Goal: Task Accomplishment & Management: Manage account settings

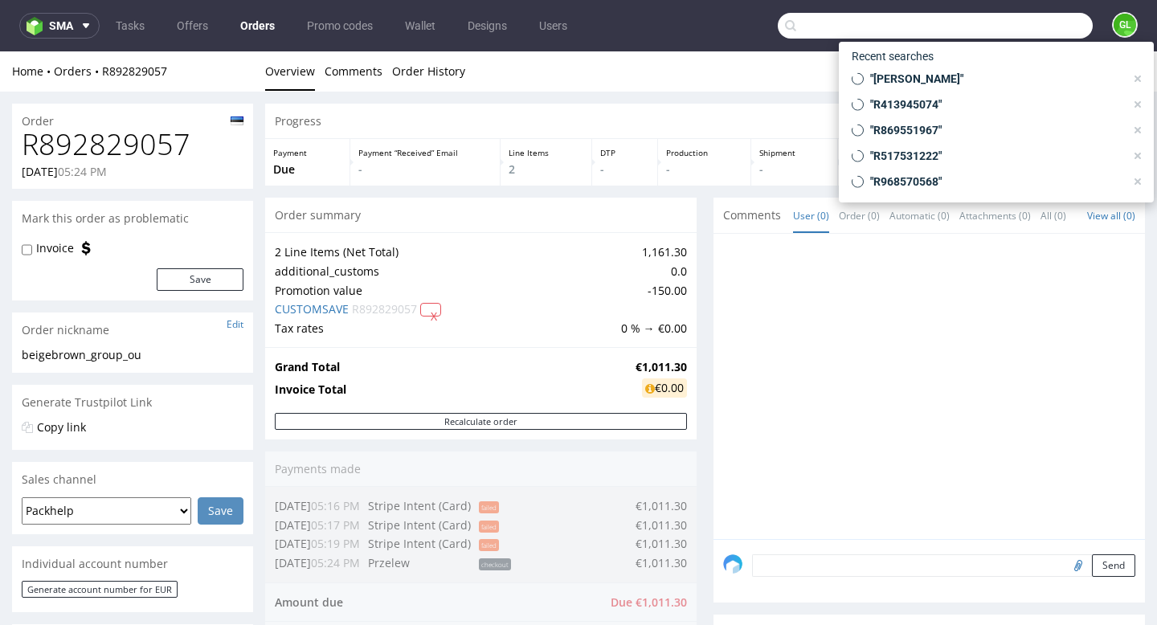
click at [1043, 21] on input "text" at bounding box center [935, 26] width 315 height 26
paste input "R592498958"
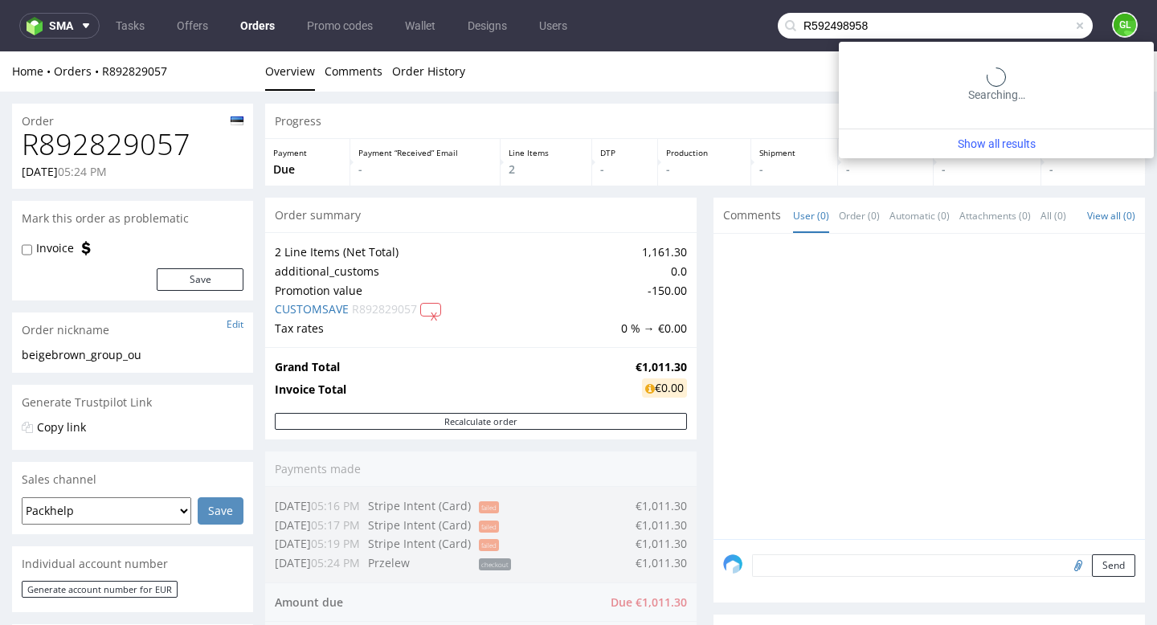
type input "R592498958"
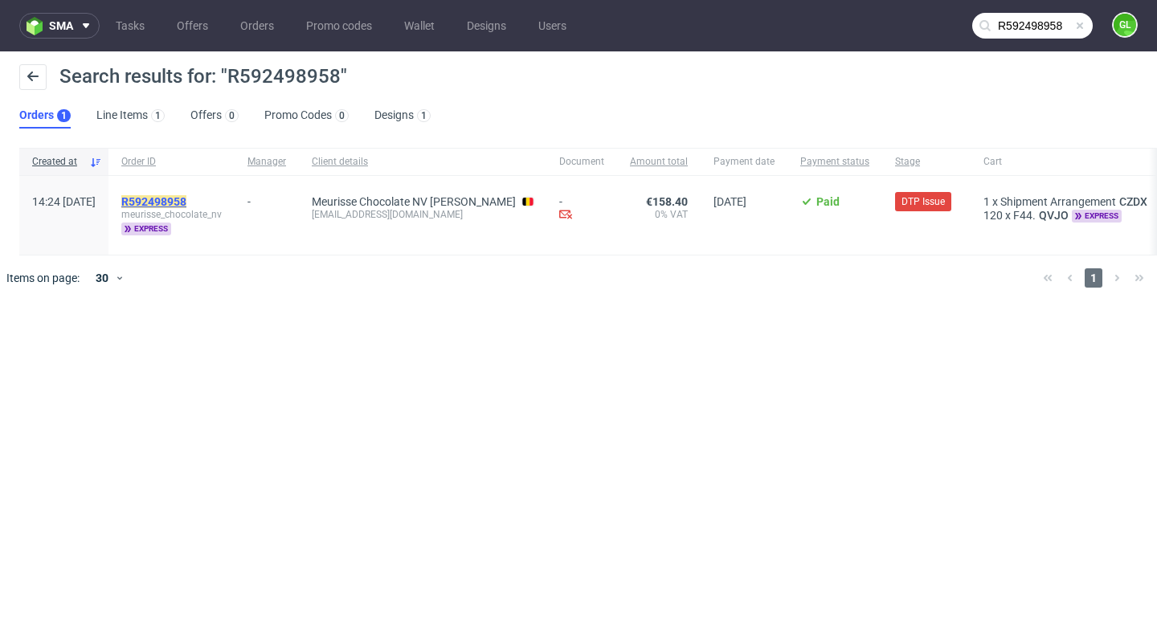
click at [186, 200] on mark "R592498958" at bounding box center [153, 201] width 65 height 13
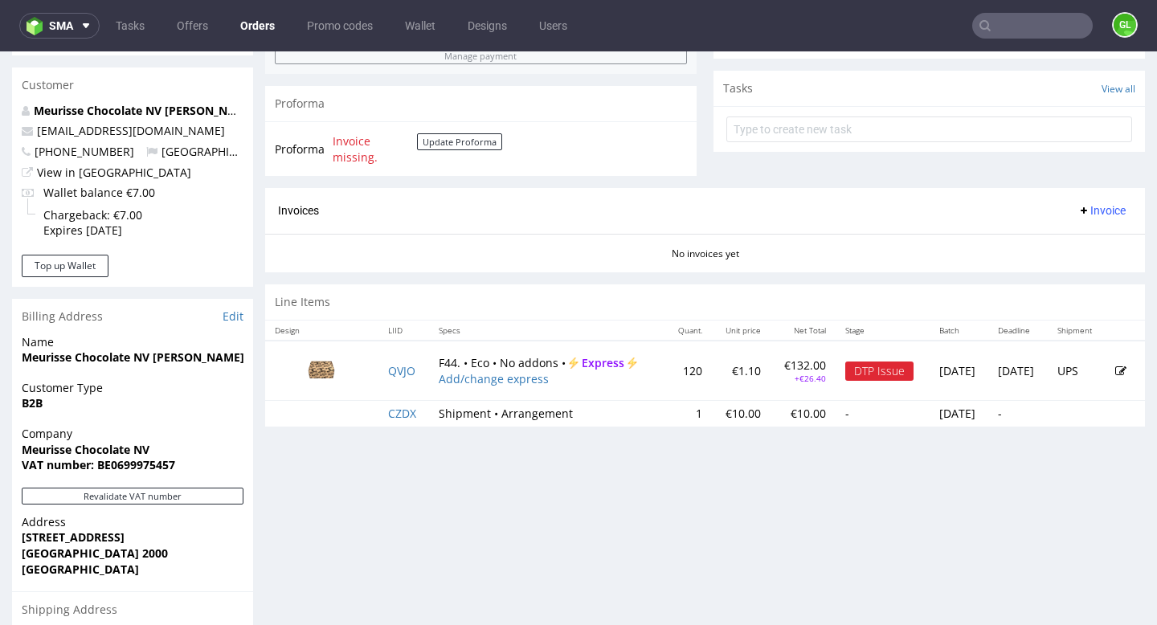
scroll to position [565, 0]
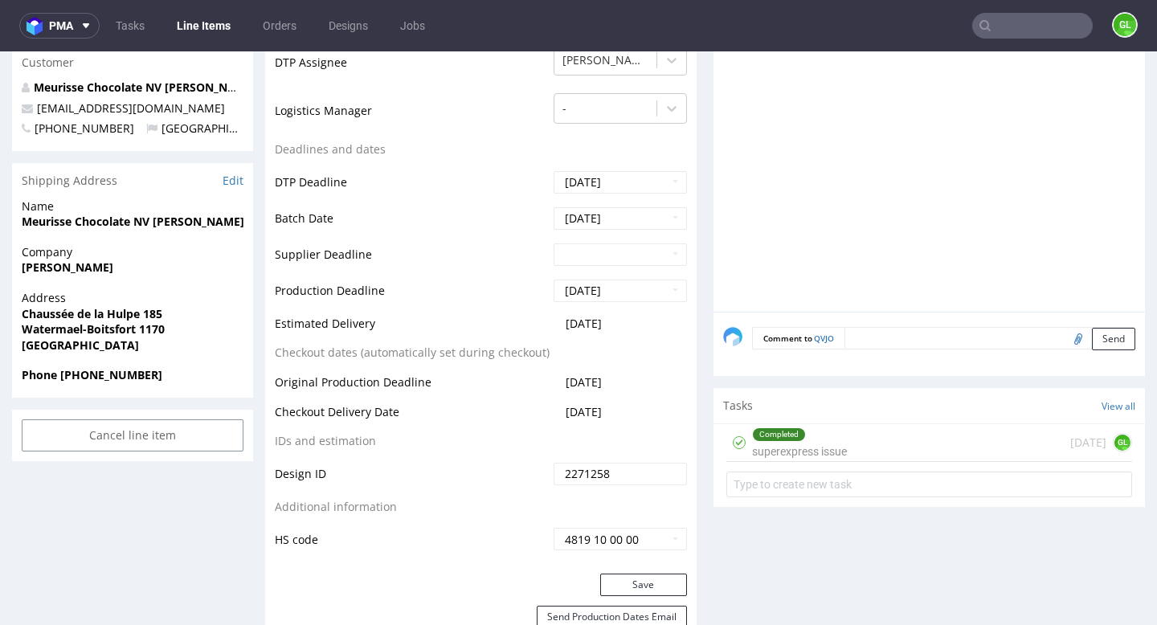
scroll to position [611, 0]
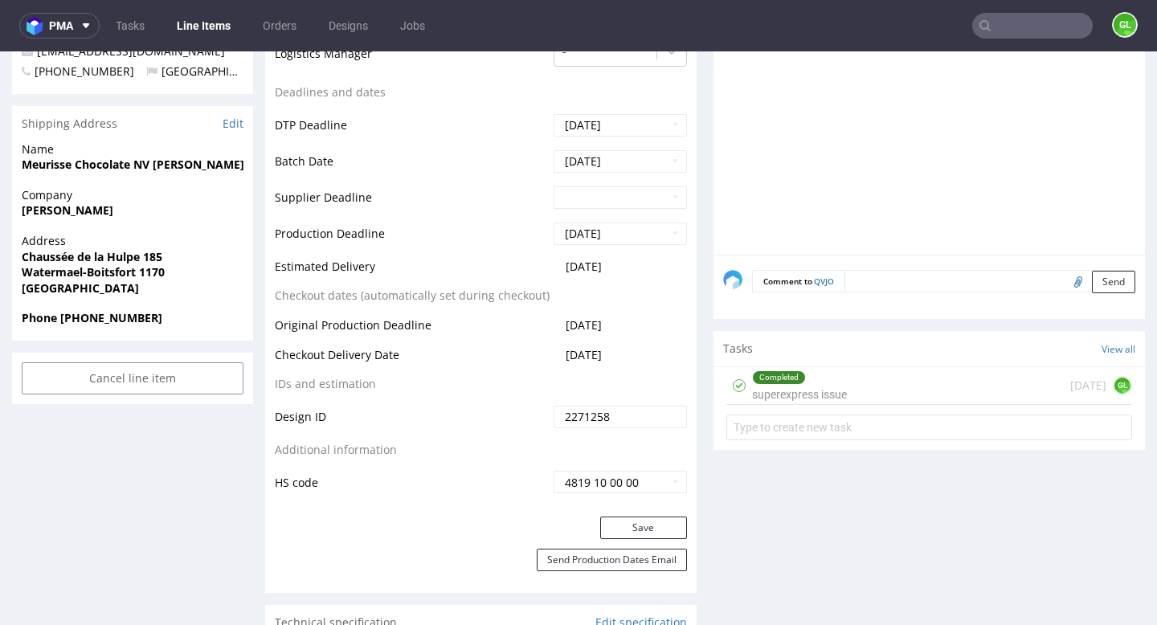
click at [924, 386] on div "Completed superexpress issue 7 days ago GL" at bounding box center [930, 386] width 406 height 38
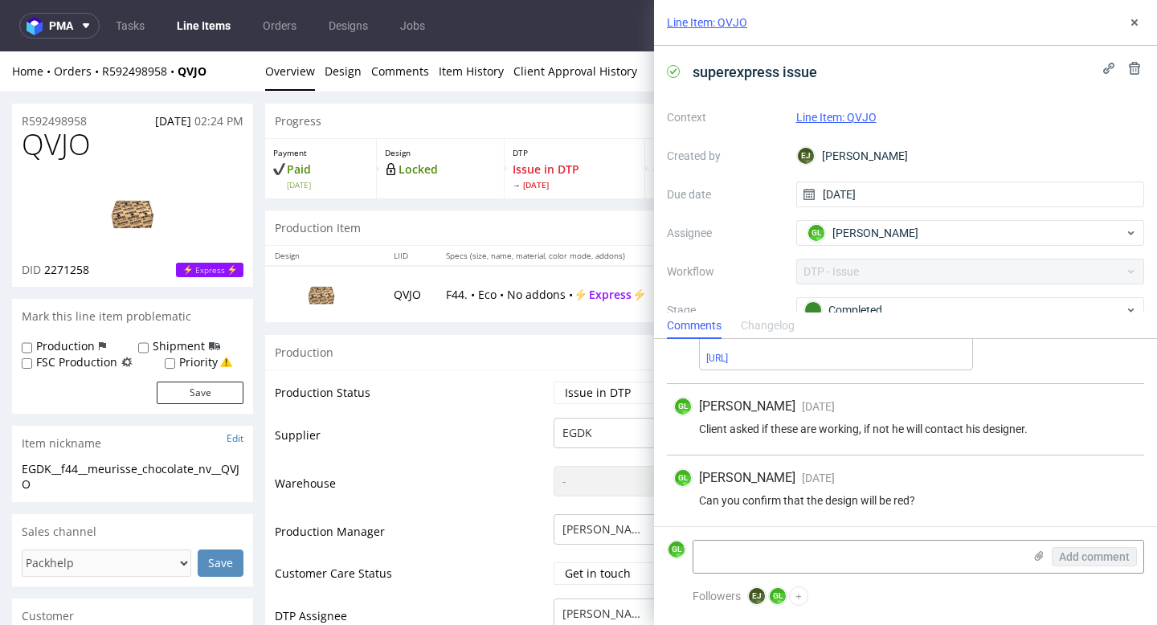
click at [1124, 23] on div "Line Item: QVJO" at bounding box center [905, 23] width 503 height 46
click at [1140, 23] on icon at bounding box center [1134, 22] width 13 height 13
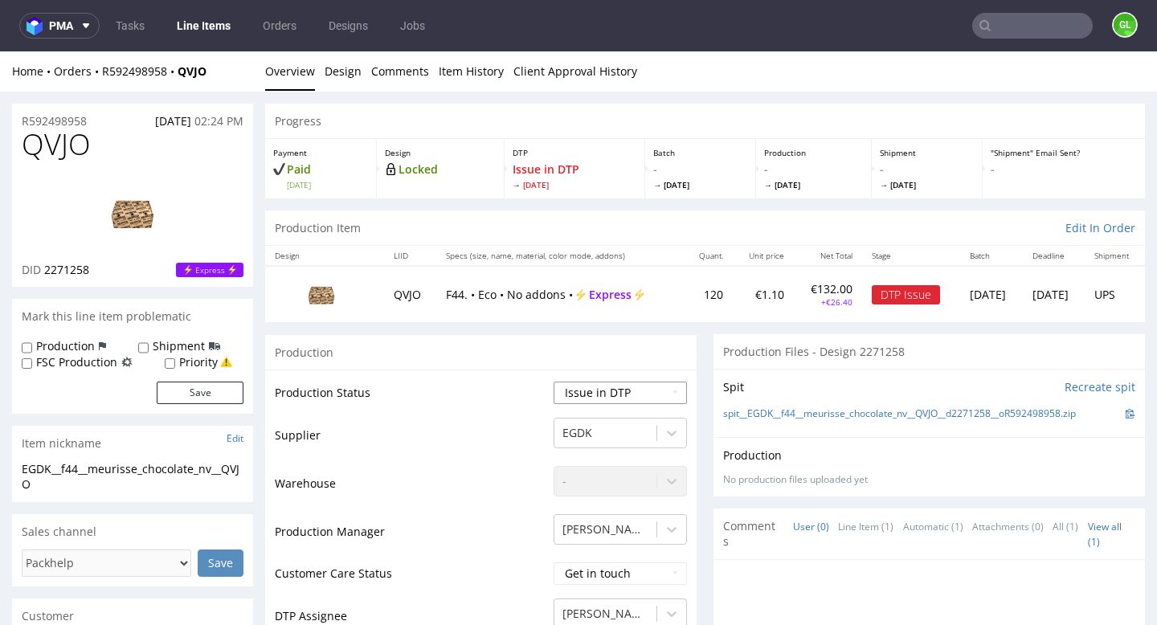
click at [643, 387] on select "Waiting for Artwork Waiting for Diecut Waiting for Mockup Waiting for DTP Waiti…" at bounding box center [620, 393] width 133 height 23
select select "back_for_dtp"
click at [554, 382] on select "Waiting for Artwork Waiting for Diecut Waiting for Mockup Waiting for DTP Waiti…" at bounding box center [620, 393] width 133 height 23
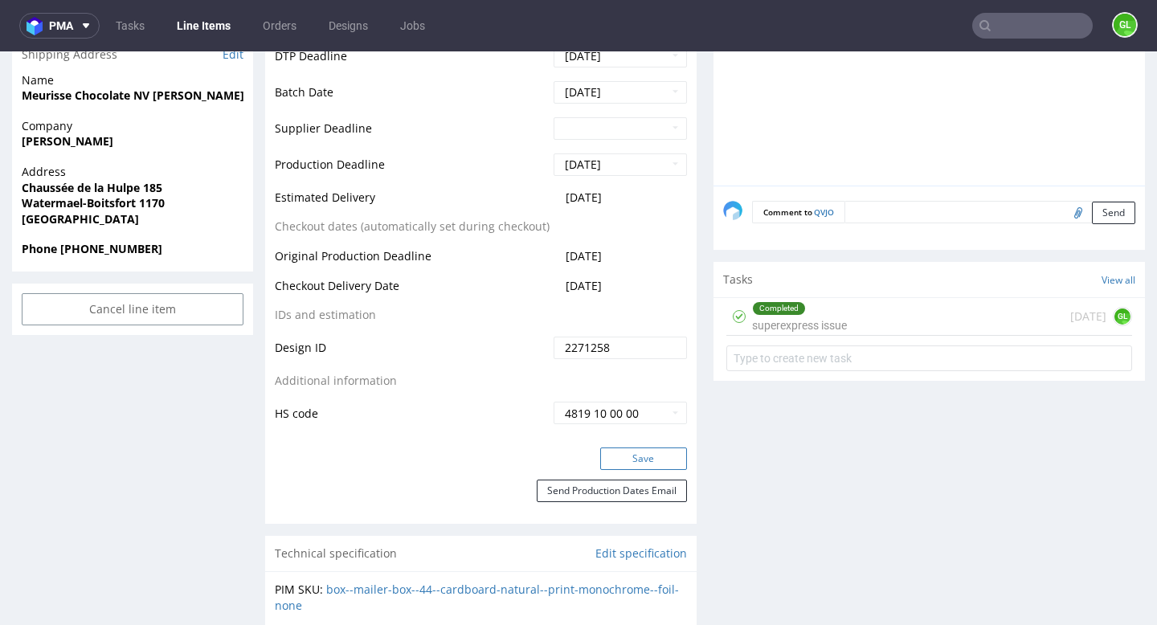
click at [611, 463] on button "Save" at bounding box center [643, 459] width 87 height 23
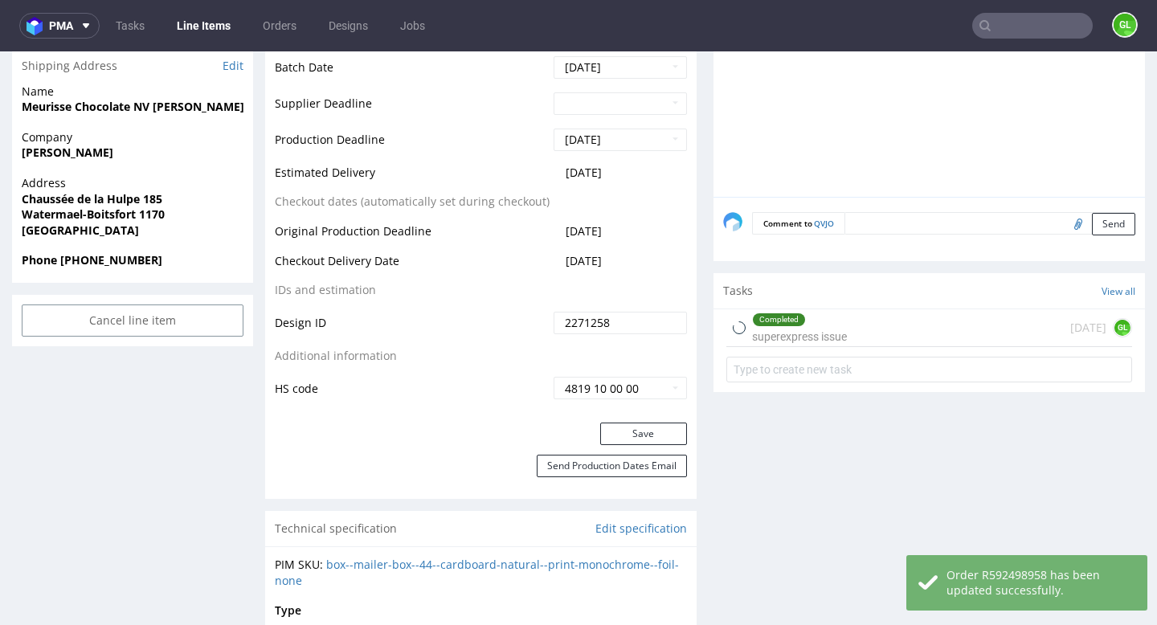
scroll to position [0, 0]
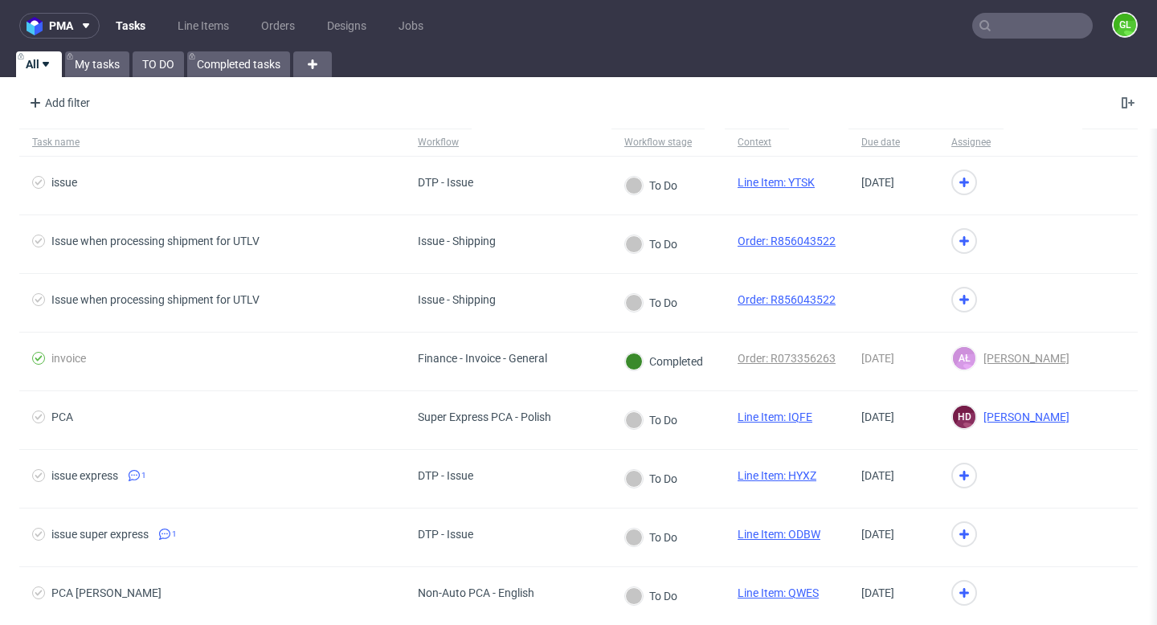
click at [1037, 33] on input "text" at bounding box center [1033, 26] width 121 height 26
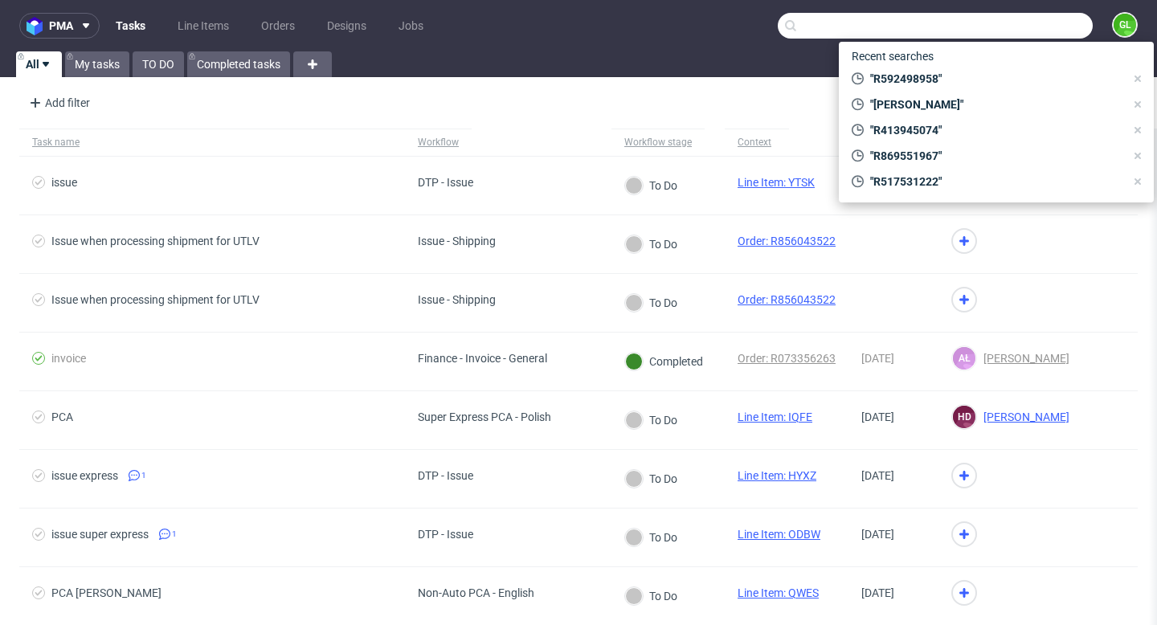
paste input "R730269868"
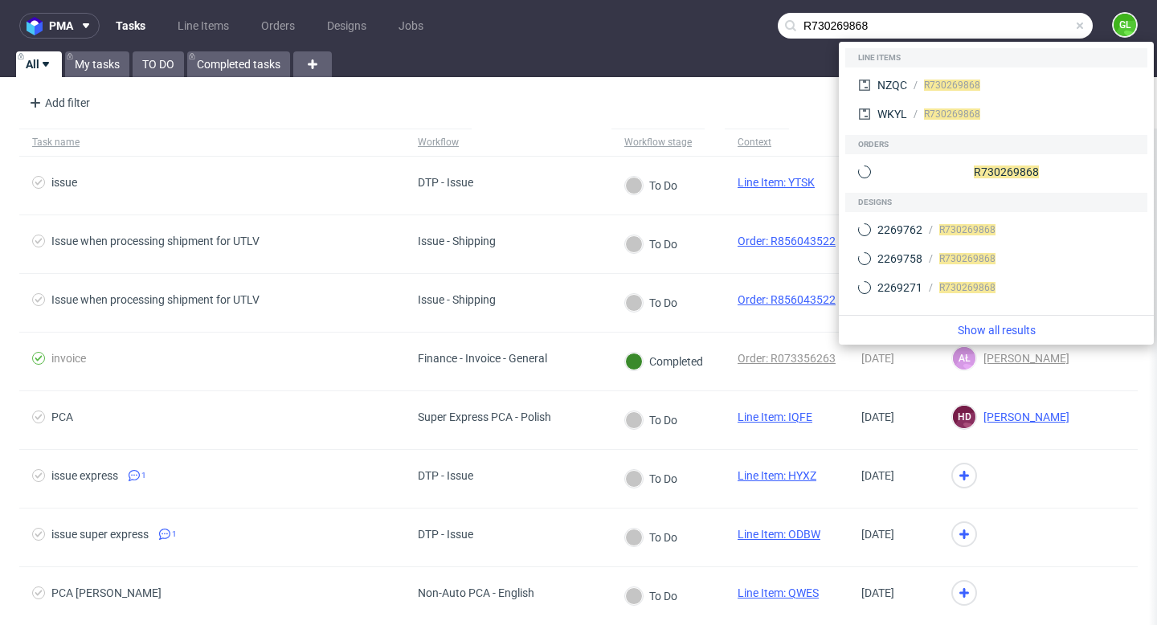
type input "R730269868"
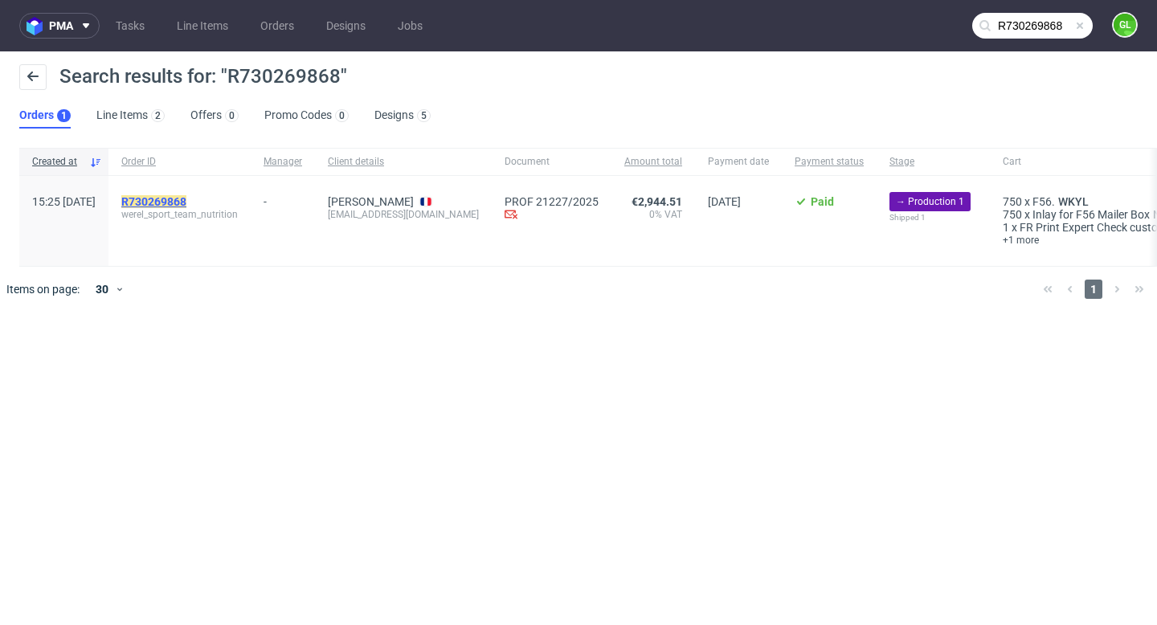
click at [186, 206] on mark "R730269868" at bounding box center [153, 201] width 65 height 13
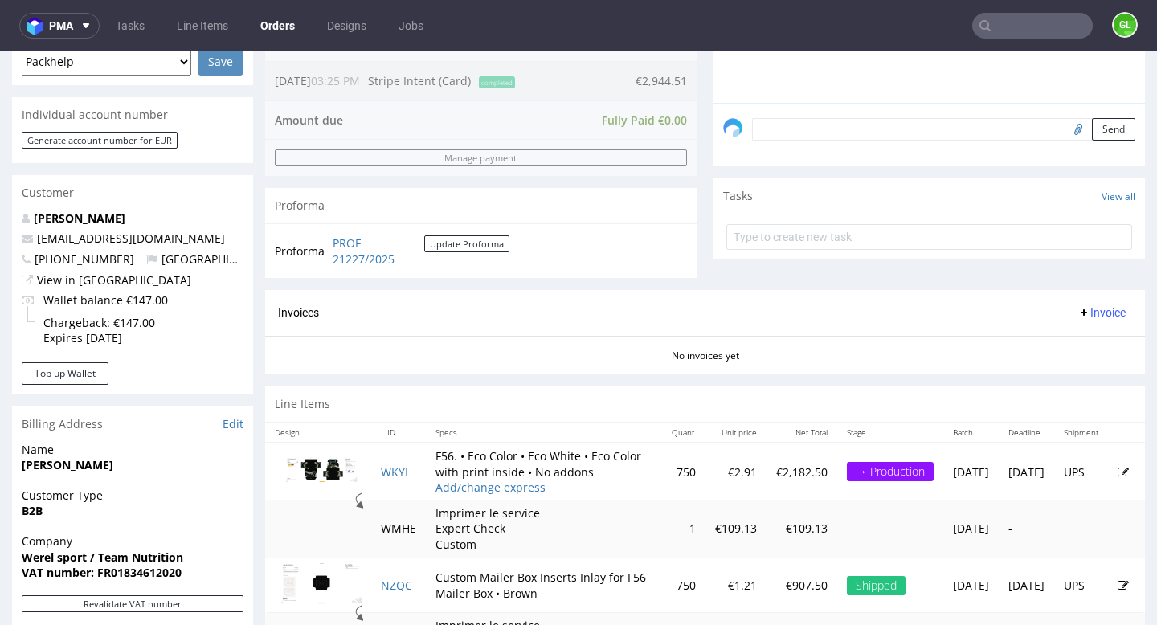
scroll to position [482, 0]
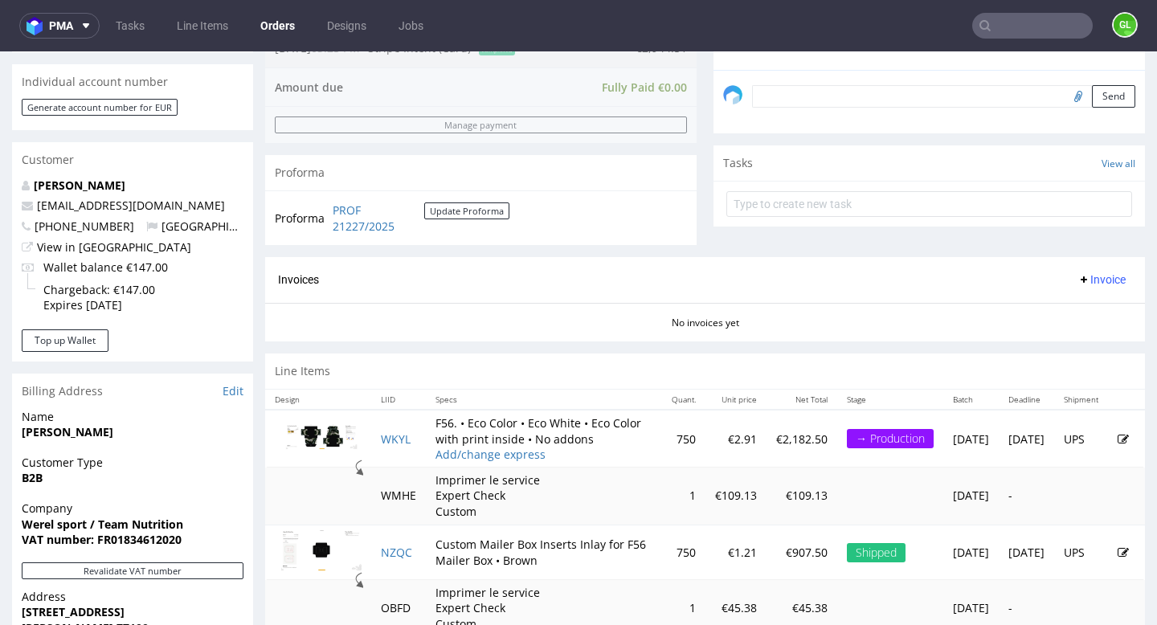
type input "R730269868"
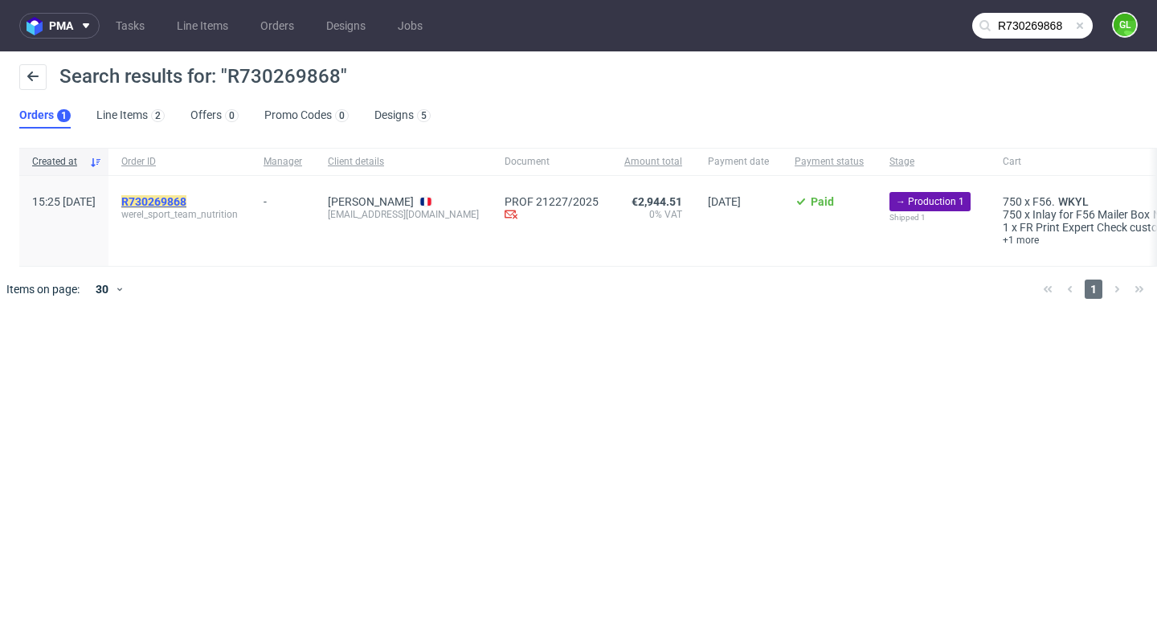
click at [186, 207] on mark "R730269868" at bounding box center [153, 201] width 65 height 13
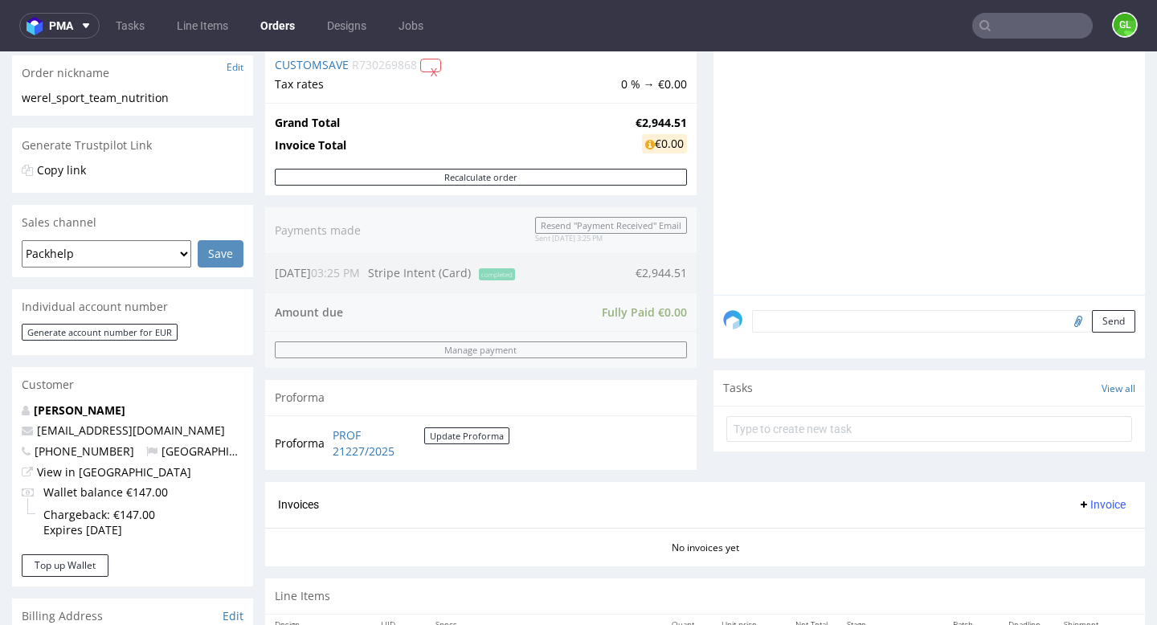
scroll to position [821, 0]
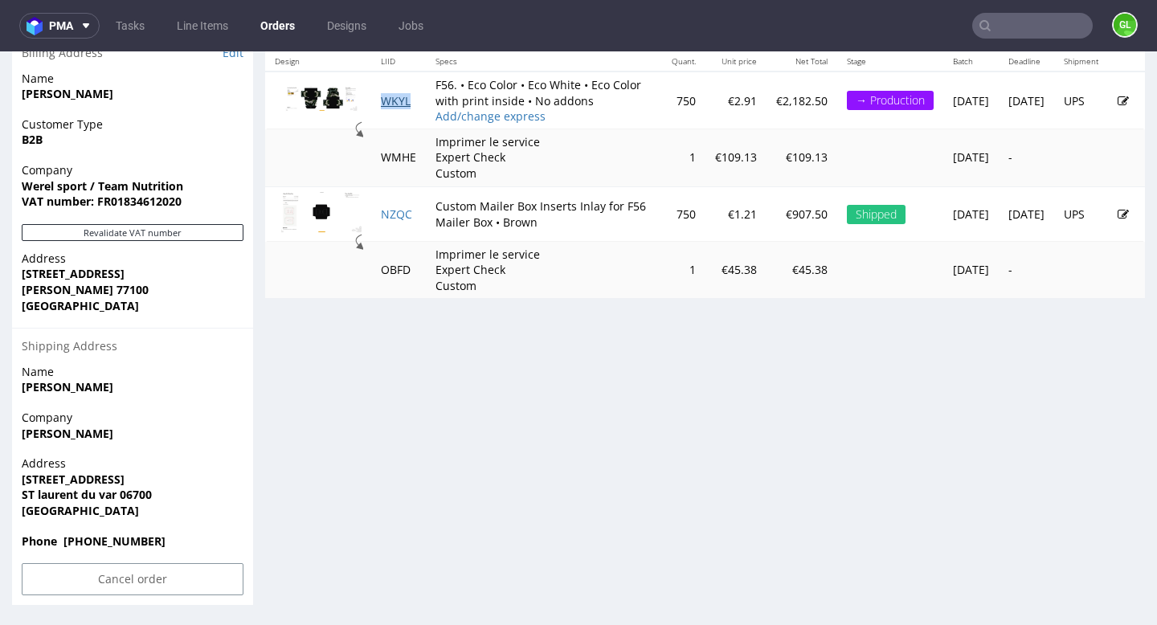
click at [399, 109] on link "WKYL" at bounding box center [396, 100] width 30 height 15
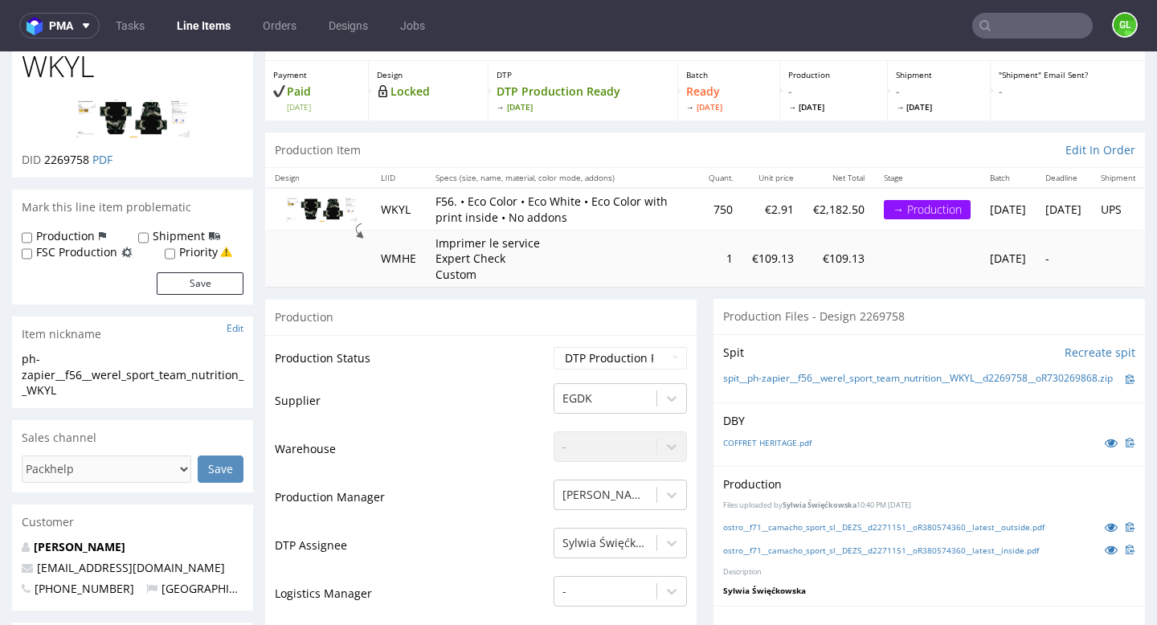
scroll to position [526, 0]
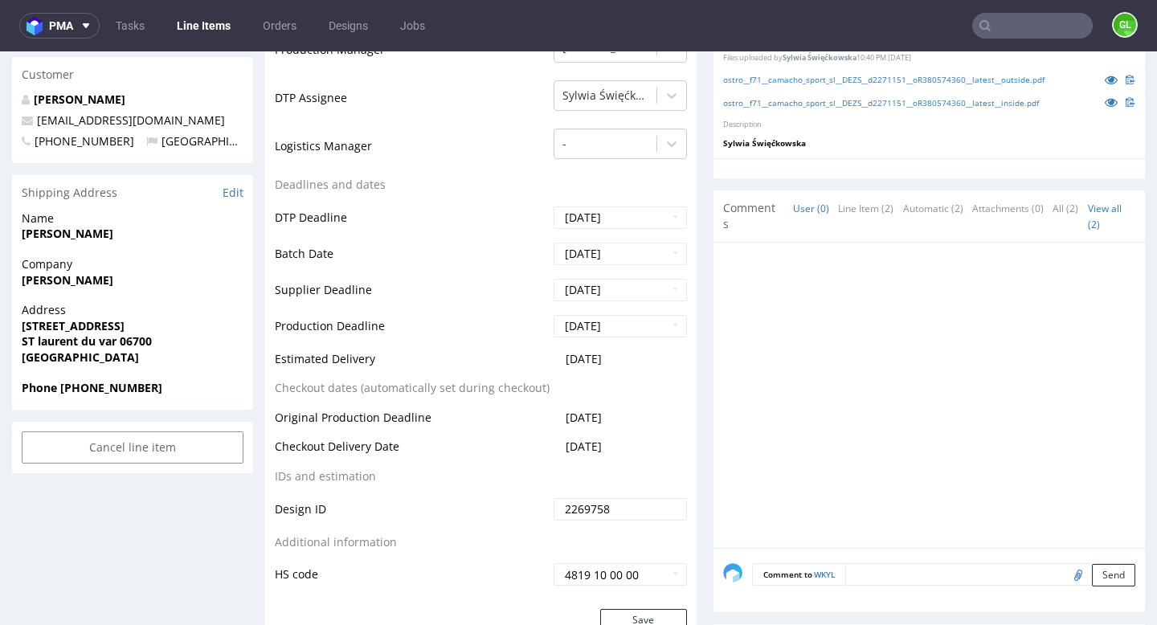
click at [1025, 33] on input "text" at bounding box center [1033, 26] width 121 height 26
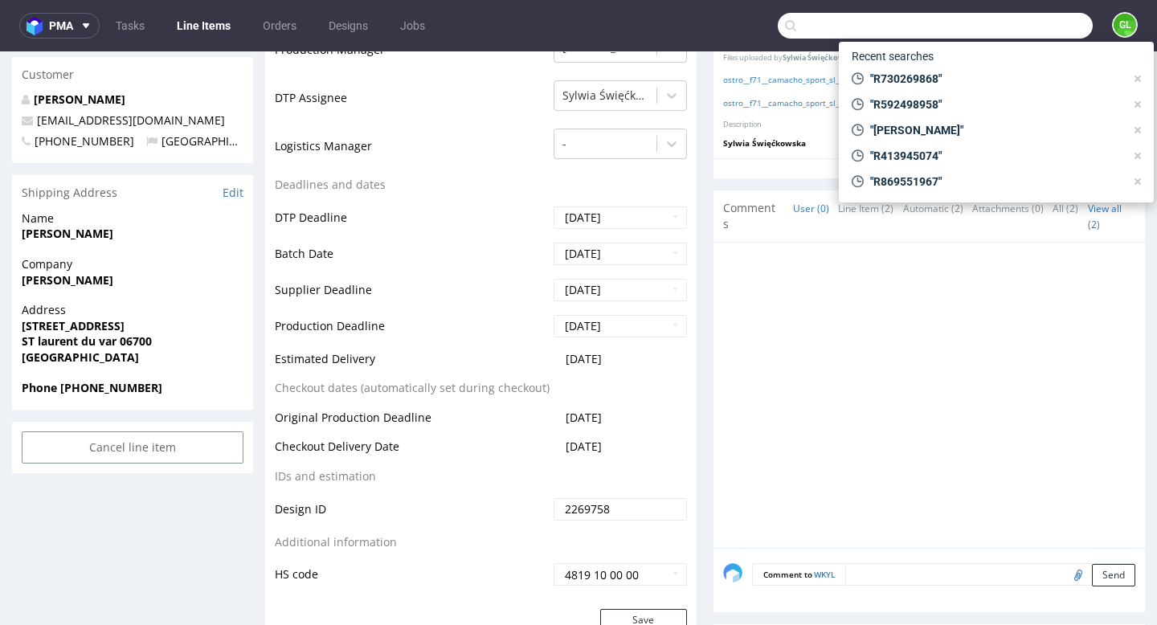
paste input "https://platform.packhelp.com/sma/orders/R265786764/edit"
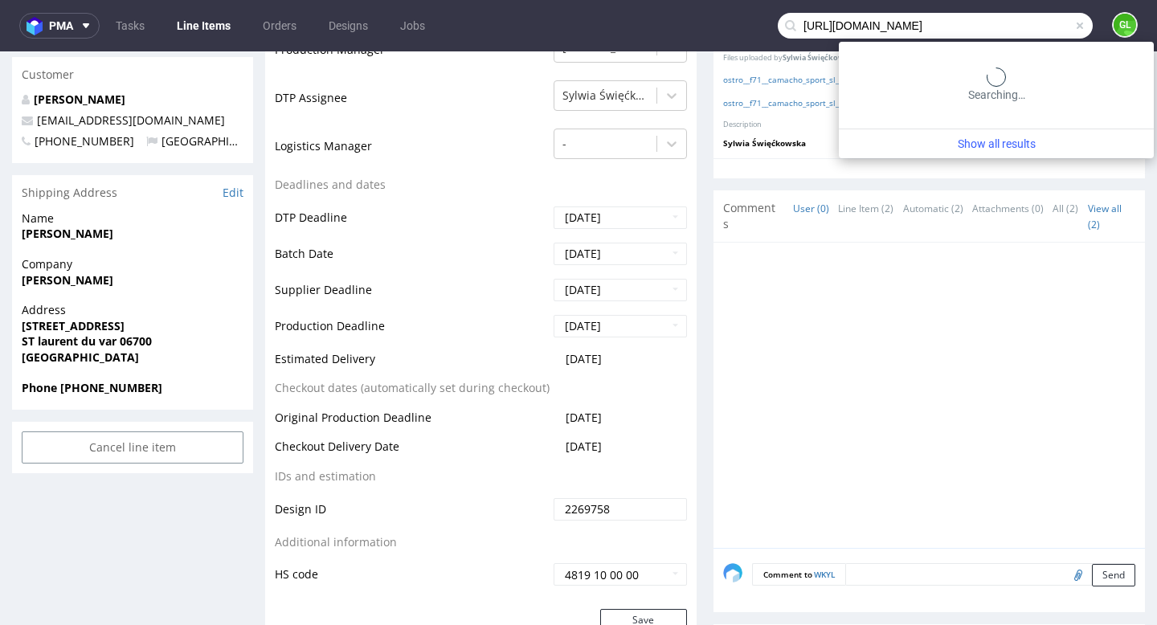
scroll to position [0, 25]
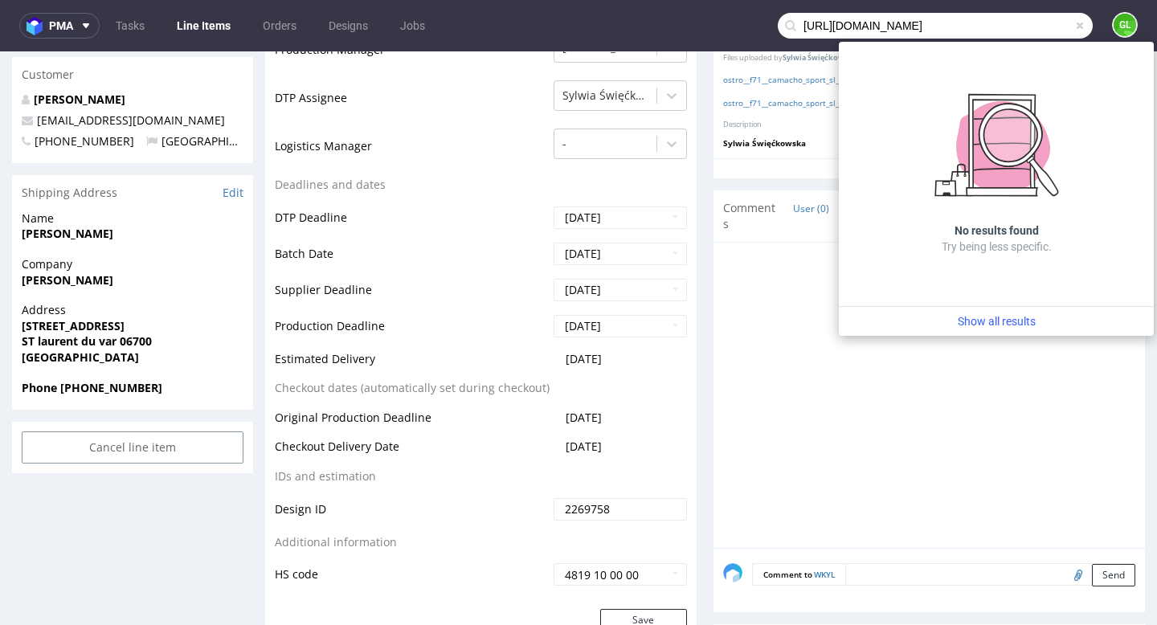
type input "https://platform.packhelp.com/sma/orders/R265786764/edit"
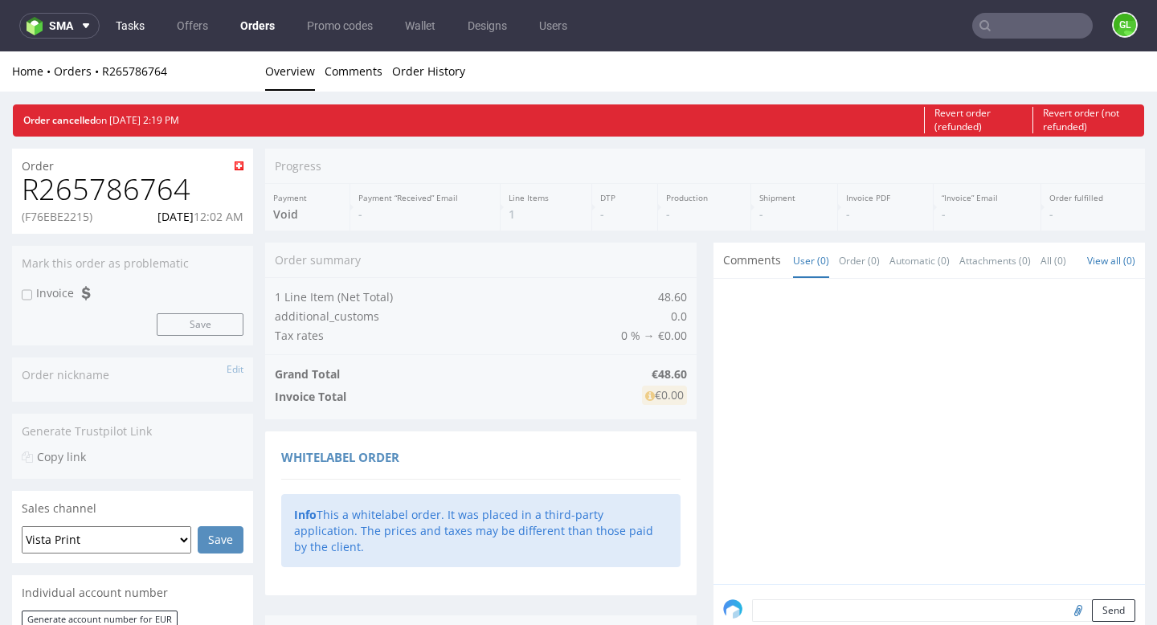
click at [129, 22] on link "Tasks" at bounding box center [130, 26] width 48 height 26
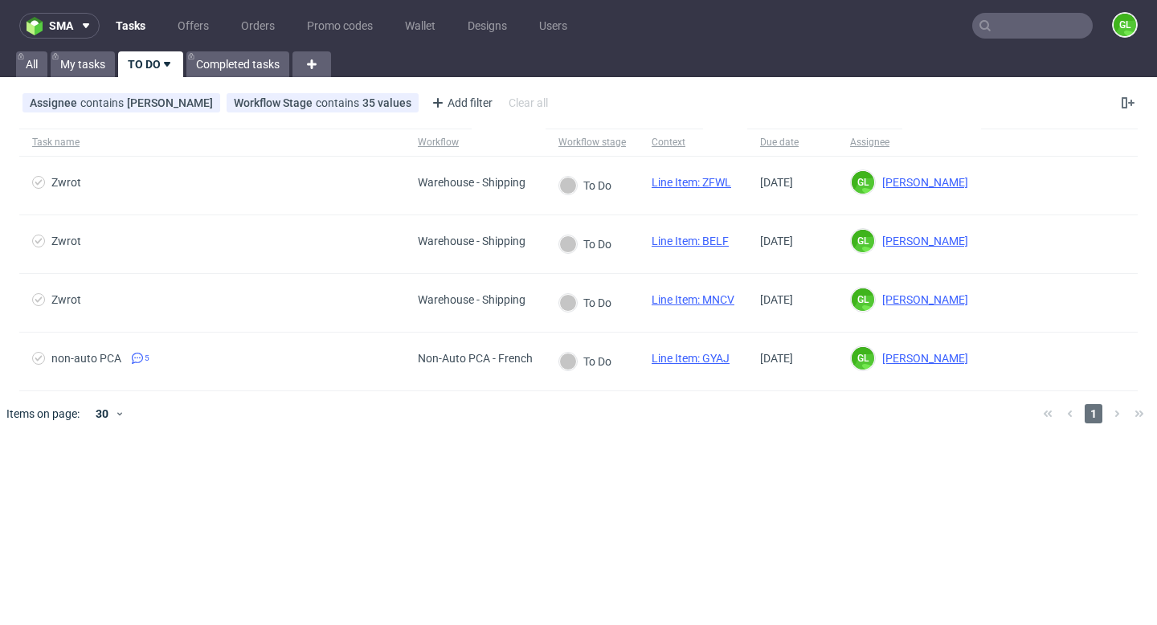
click at [1030, 27] on input "text" at bounding box center [1033, 26] width 121 height 26
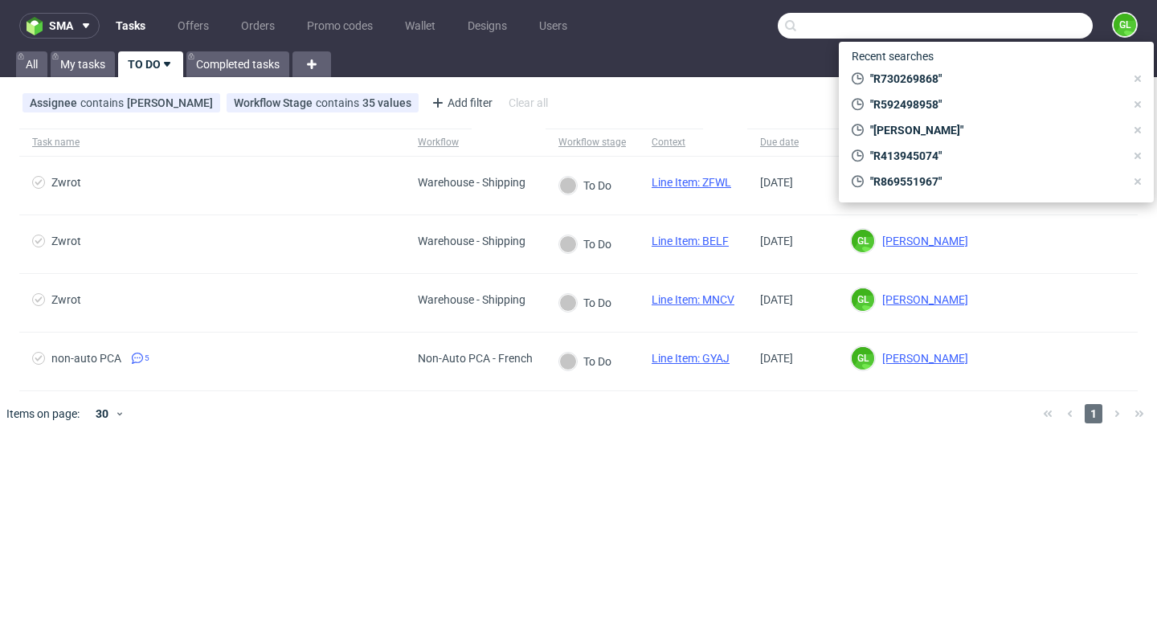
paste input "R265786764"
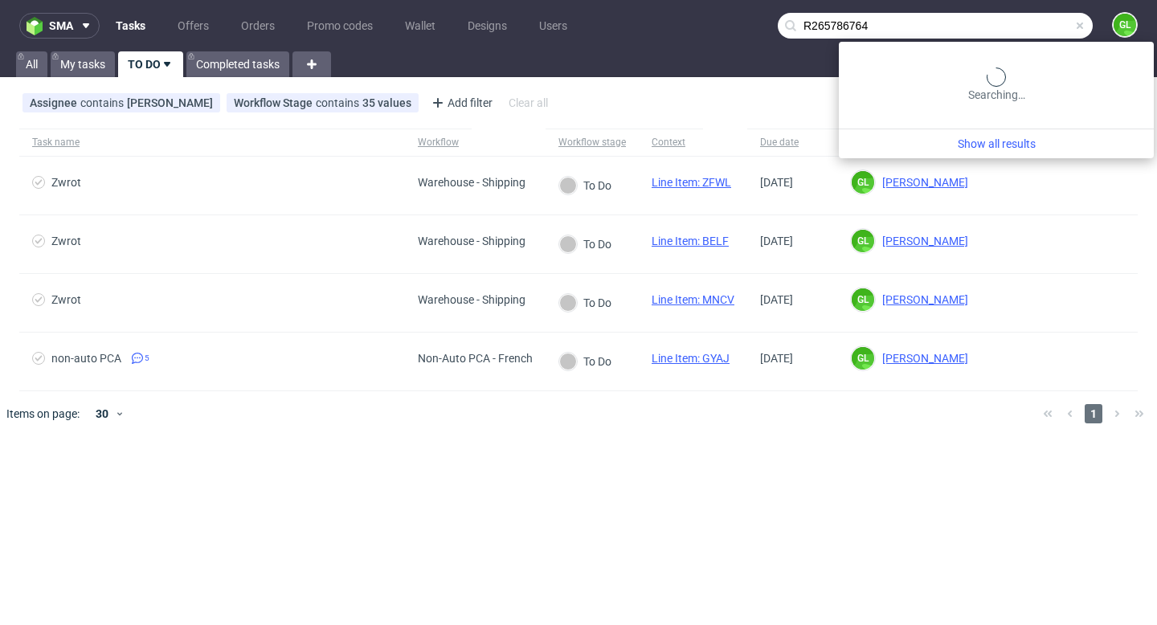
type input "R265786764"
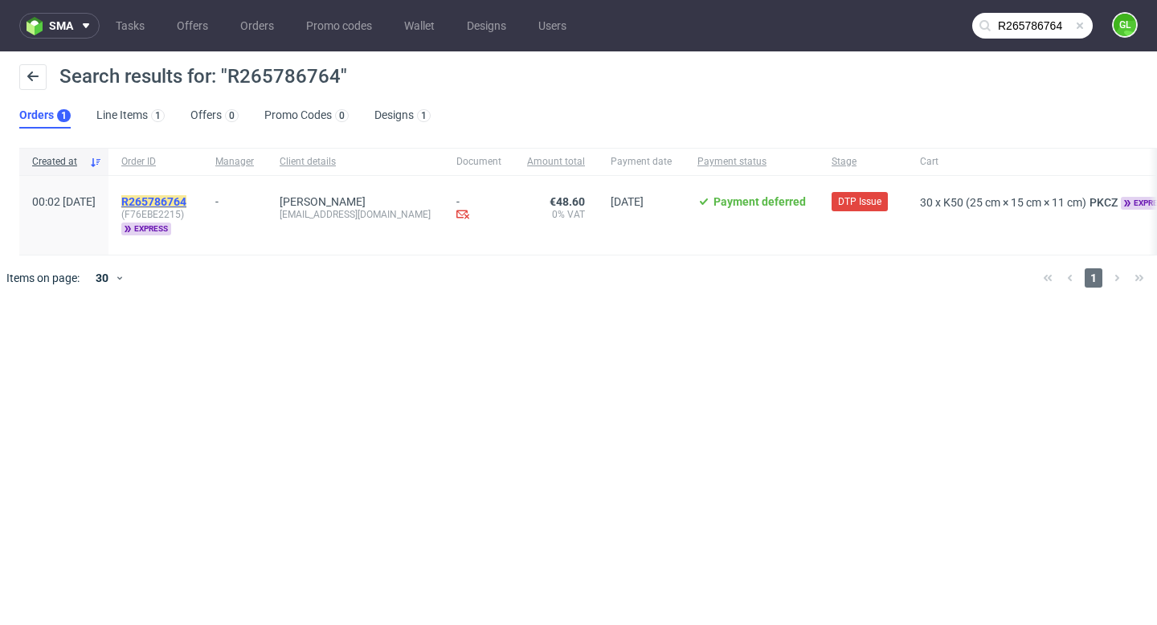
click at [186, 203] on mark "R265786764" at bounding box center [153, 201] width 65 height 13
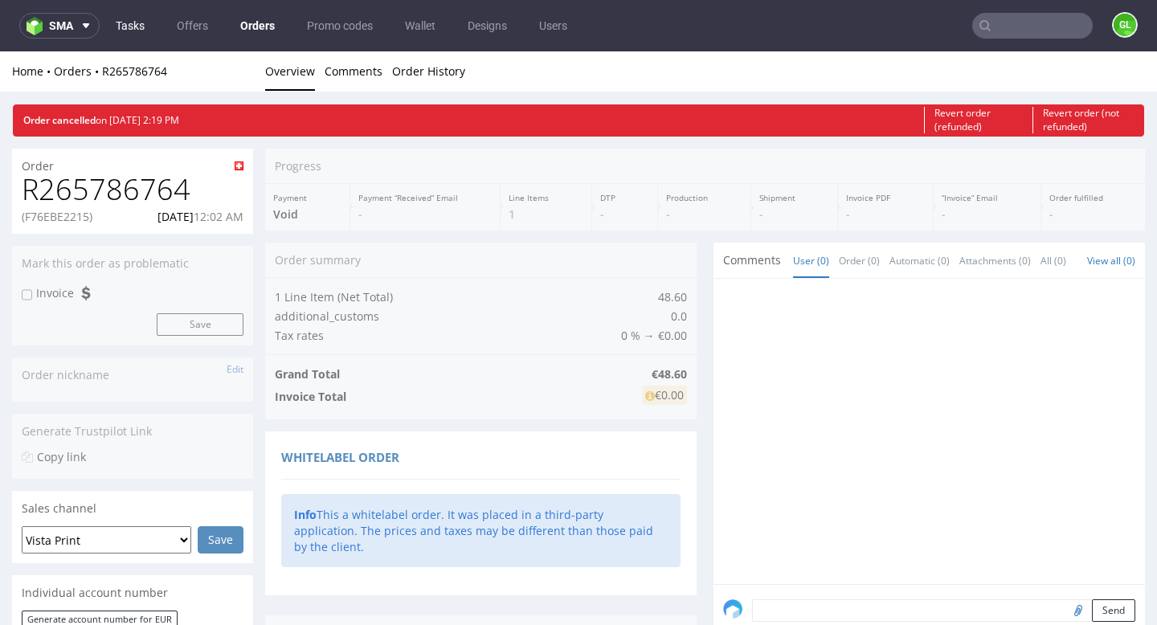
click at [140, 27] on link "Tasks" at bounding box center [130, 26] width 48 height 26
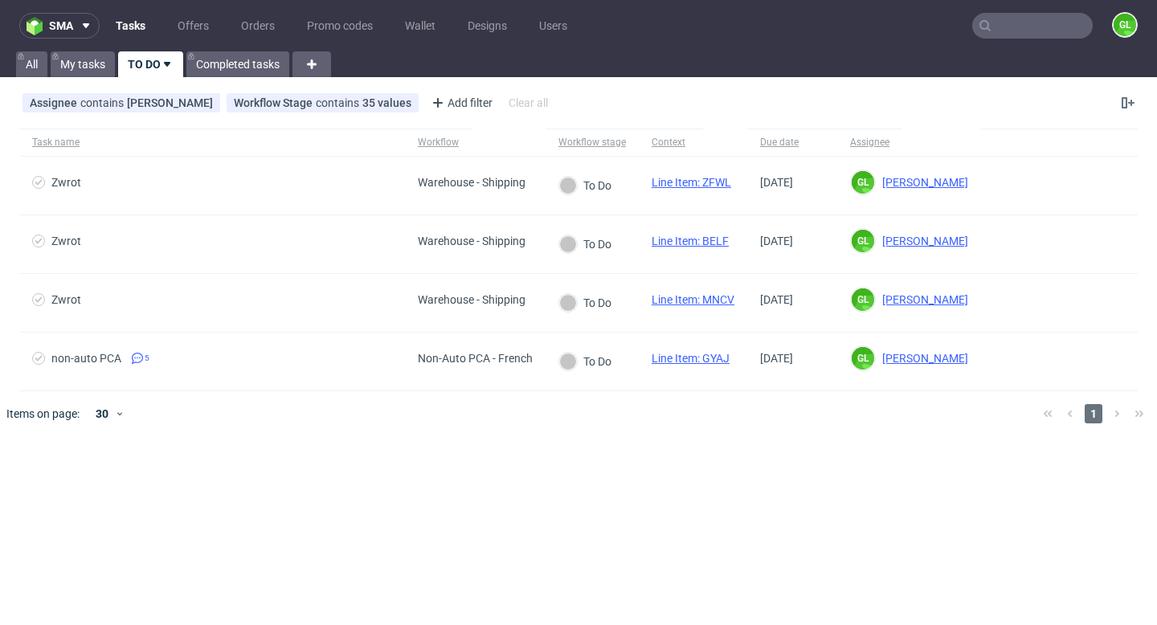
click at [1026, 37] on input "text" at bounding box center [1033, 26] width 121 height 26
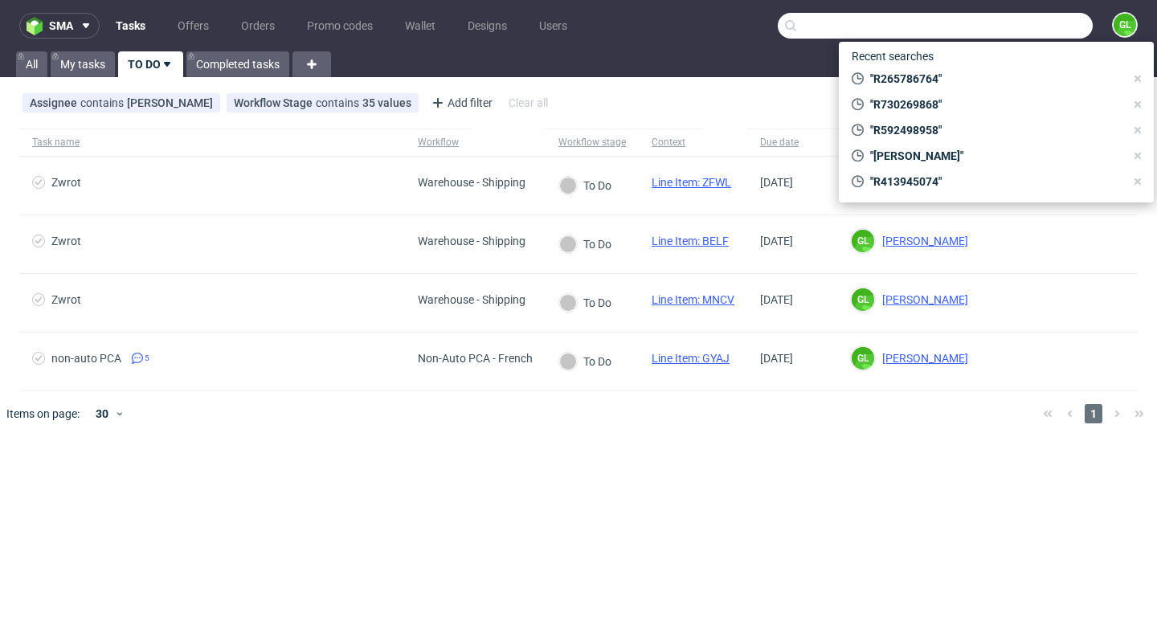
paste input "R829286525"
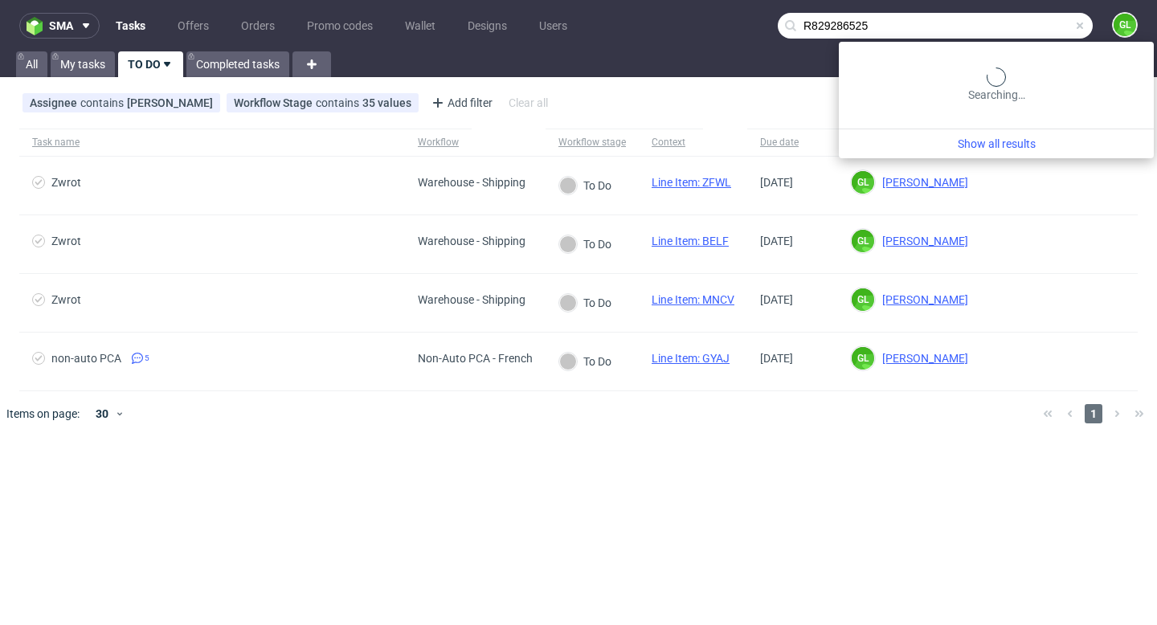
type input "R829286525"
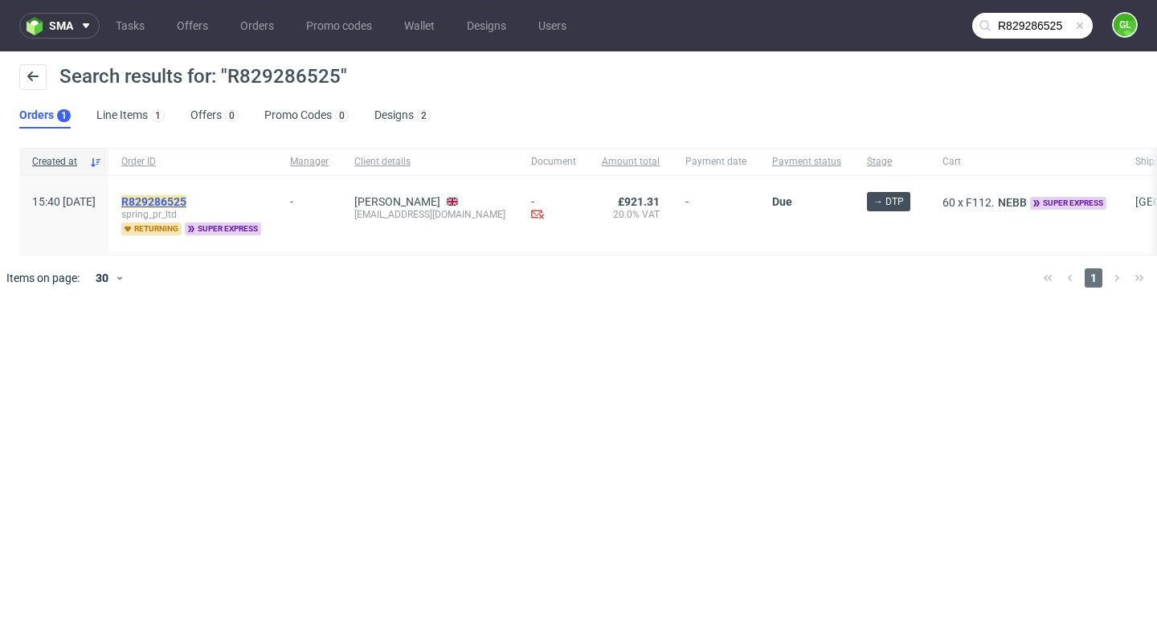
click at [186, 198] on mark "R829286525" at bounding box center [153, 201] width 65 height 13
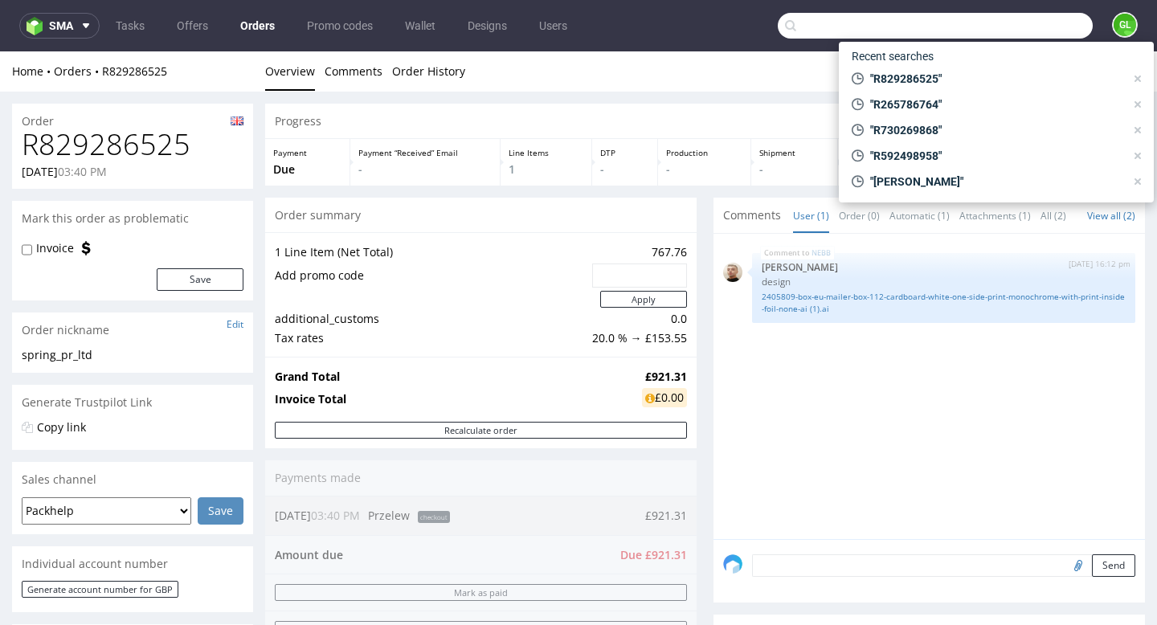
click at [1044, 35] on input "text" at bounding box center [935, 26] width 315 height 26
paste input "R592498958"
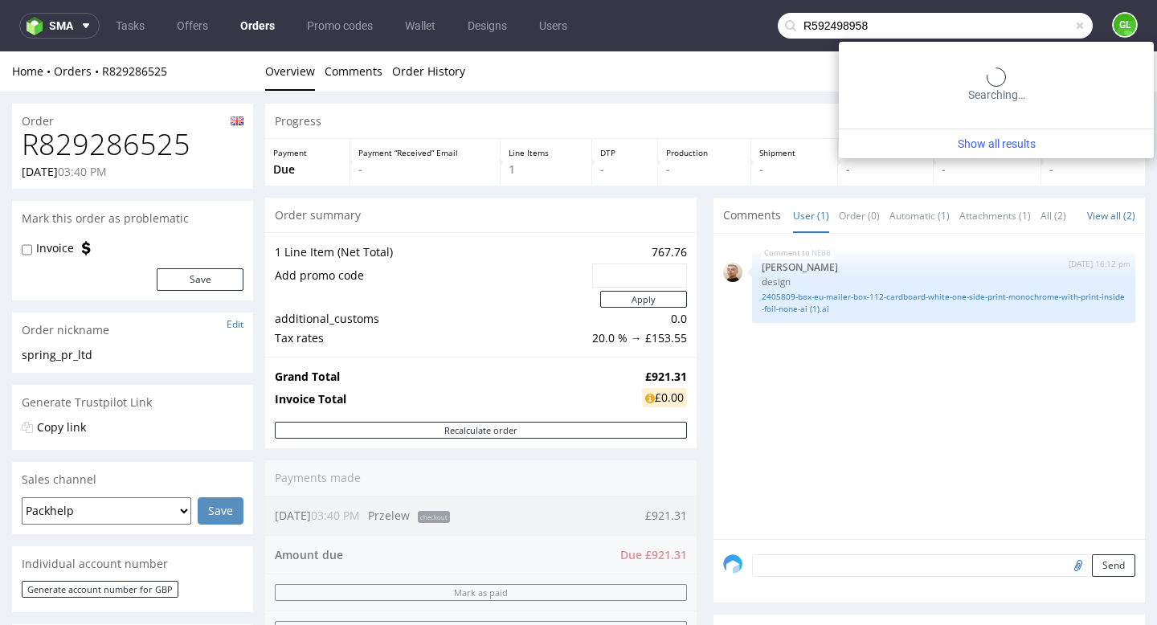
type input "R592498958"
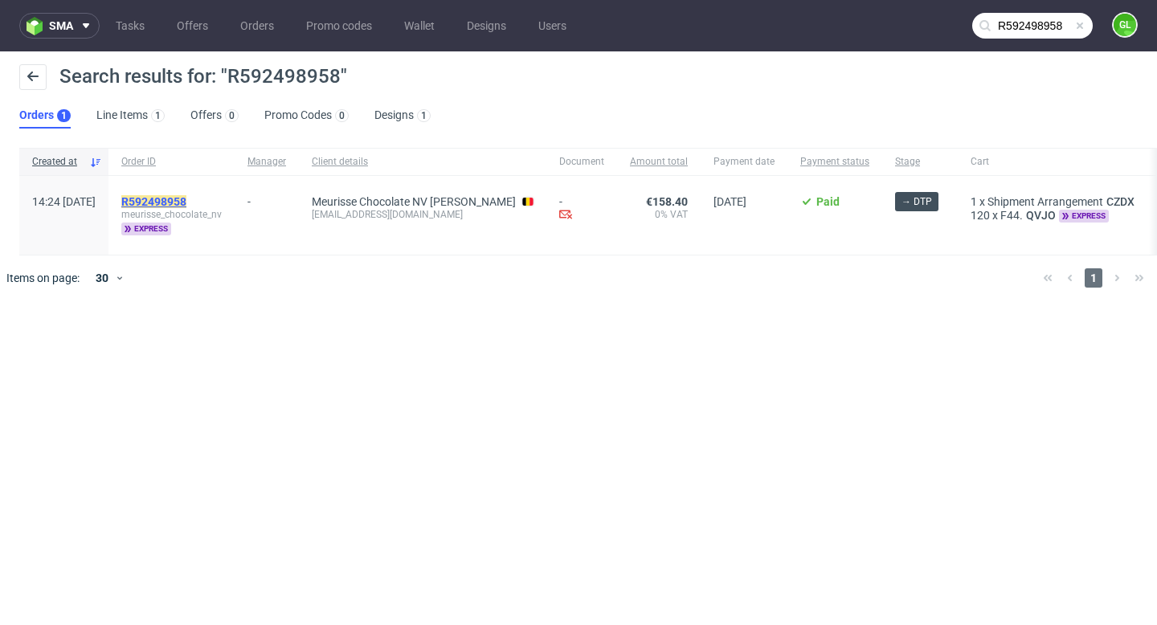
click at [186, 201] on mark "R592498958" at bounding box center [153, 201] width 65 height 13
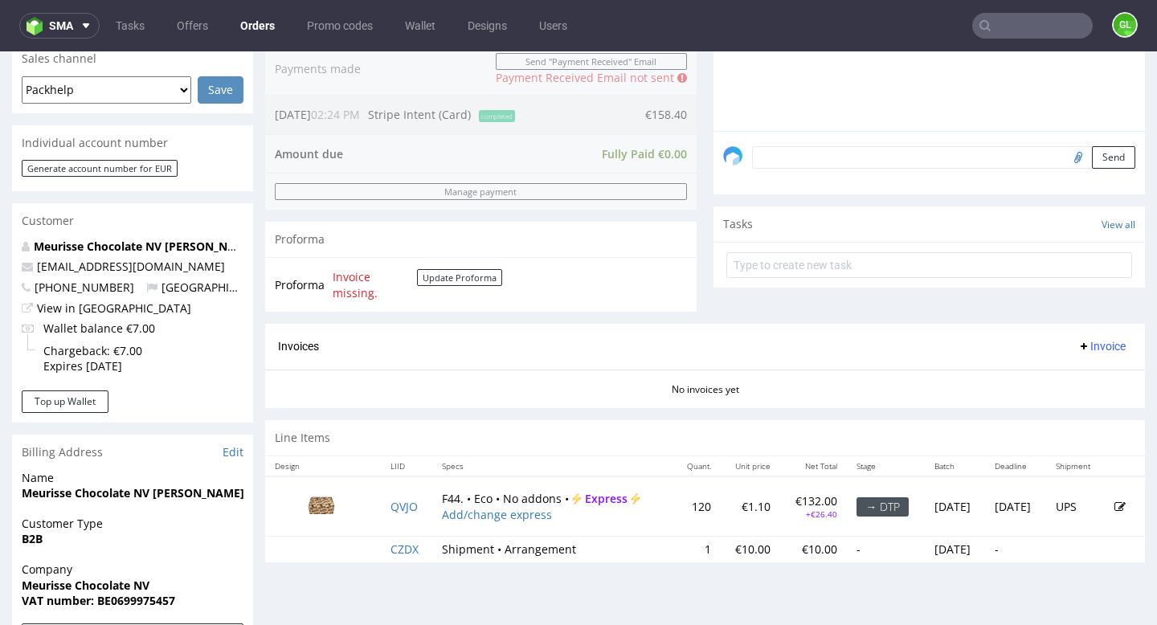
scroll to position [430, 0]
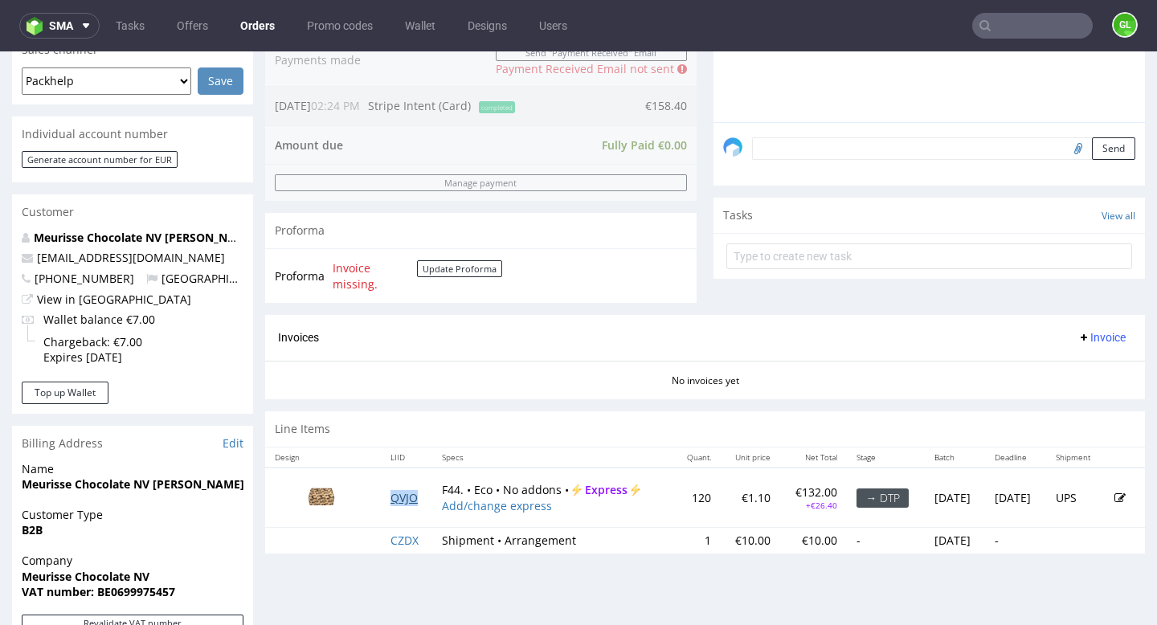
click at [398, 495] on link "QVJO" at bounding box center [404, 497] width 27 height 15
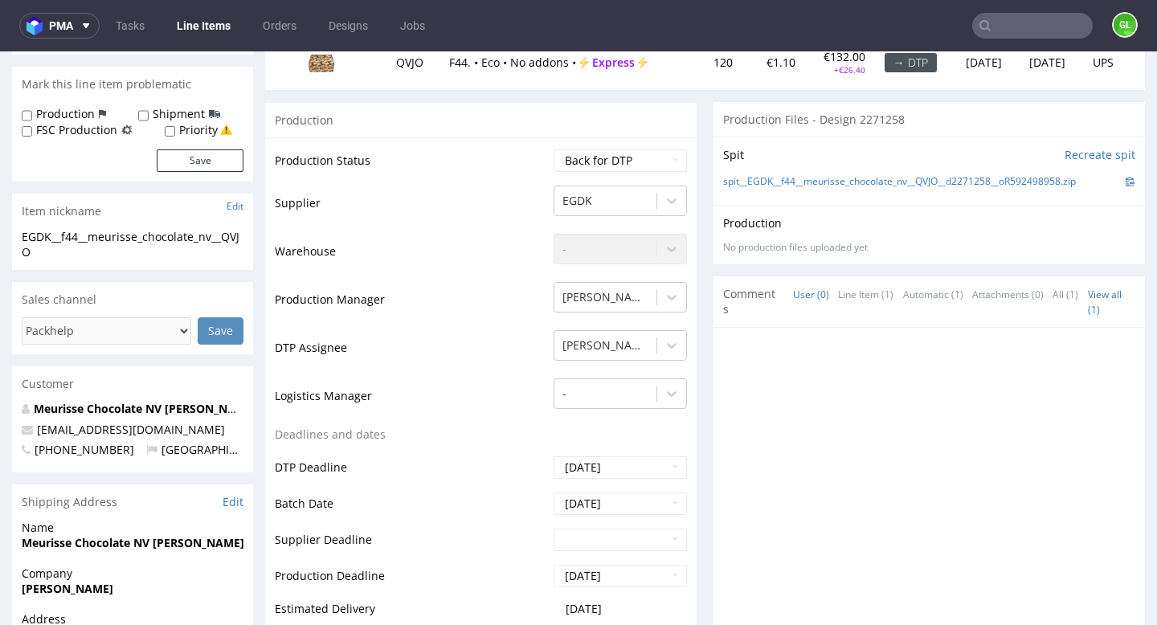
scroll to position [747, 0]
